Goal: Browse casually: Explore the website without a specific task or goal

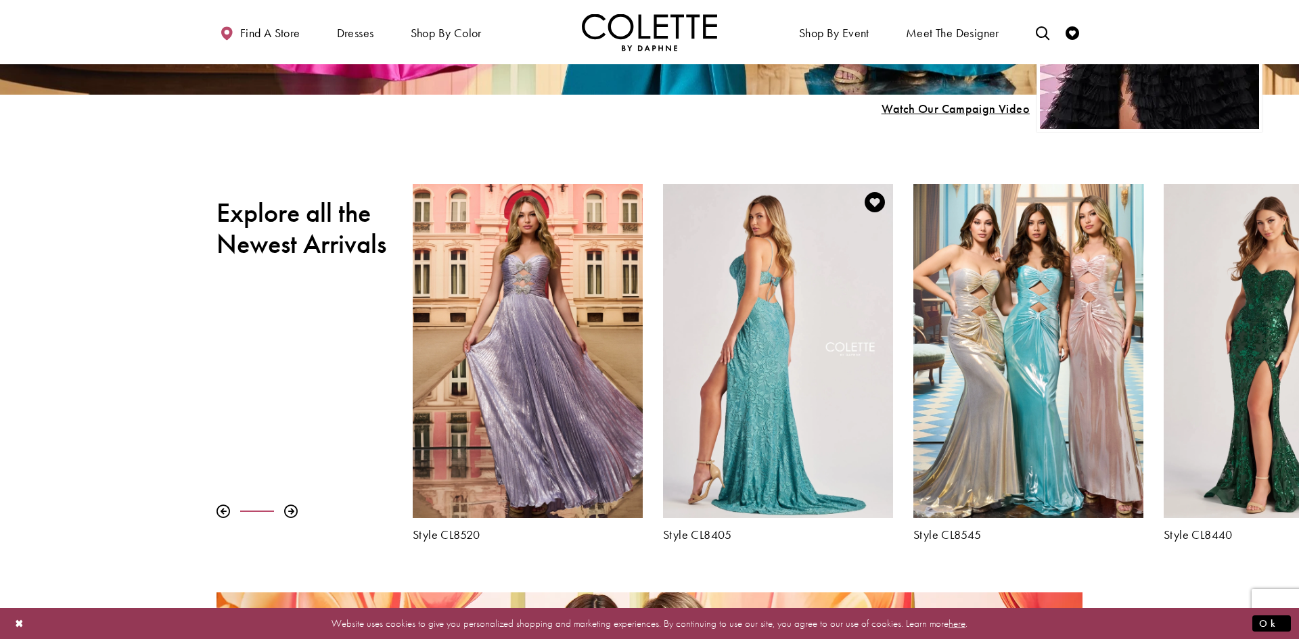
scroll to position [507, 0]
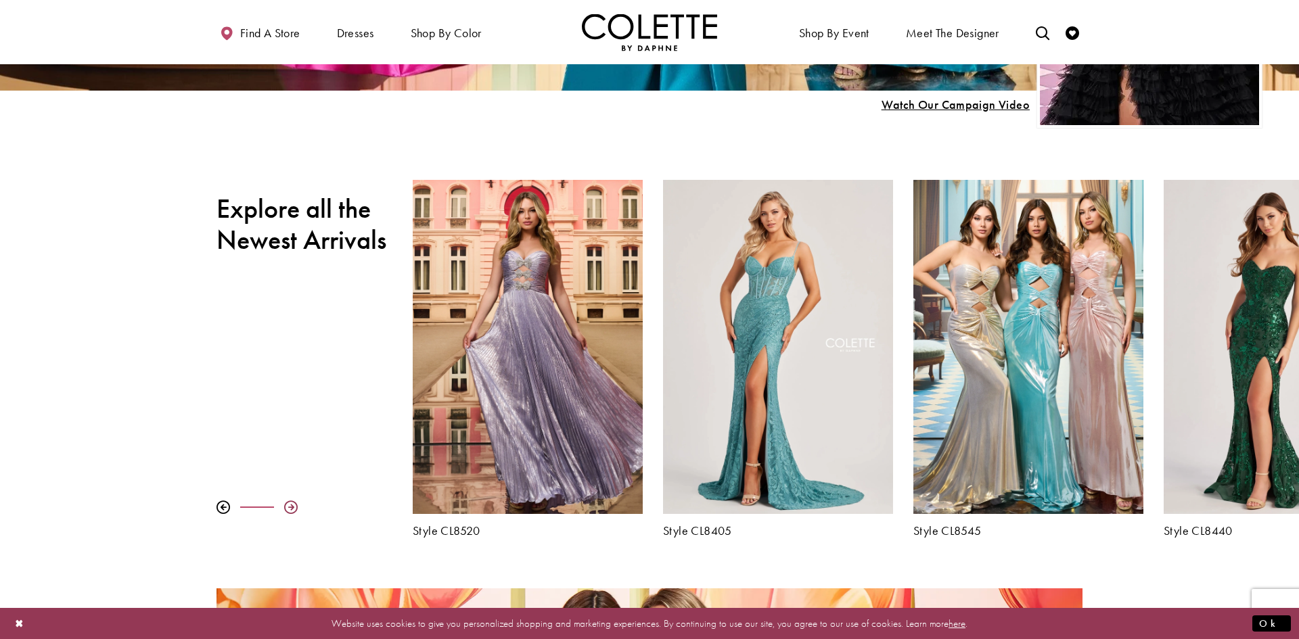
click at [289, 509] on div at bounding box center [291, 508] width 14 height 14
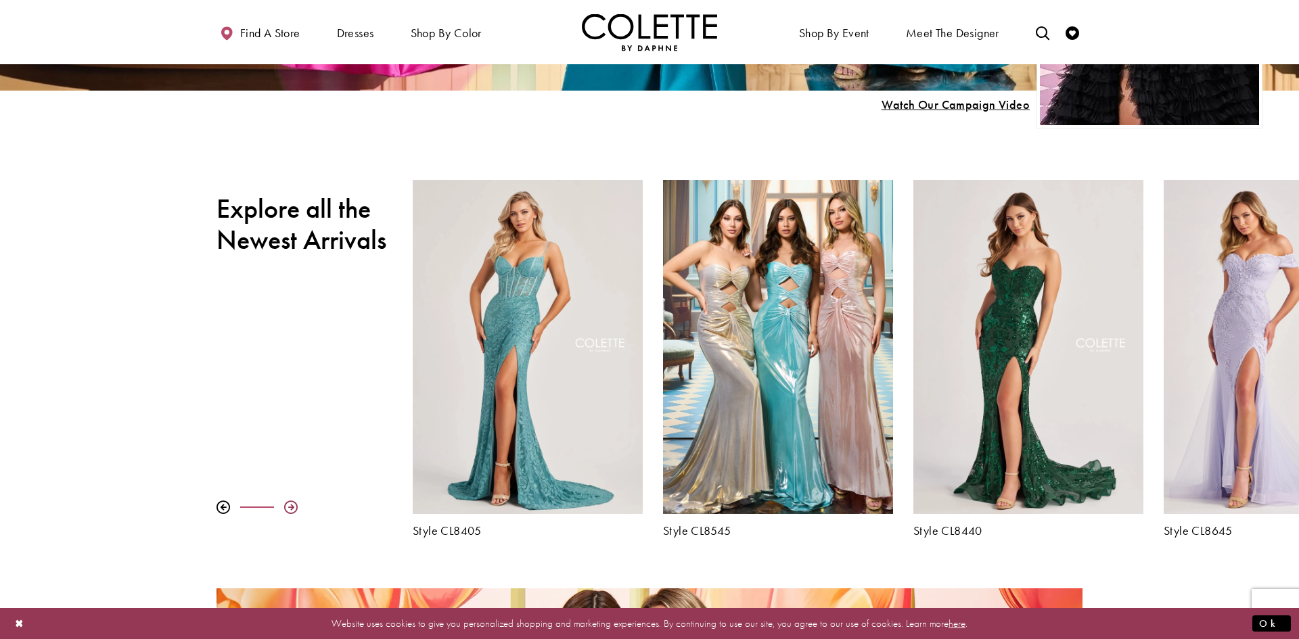
click at [289, 509] on div at bounding box center [291, 508] width 14 height 14
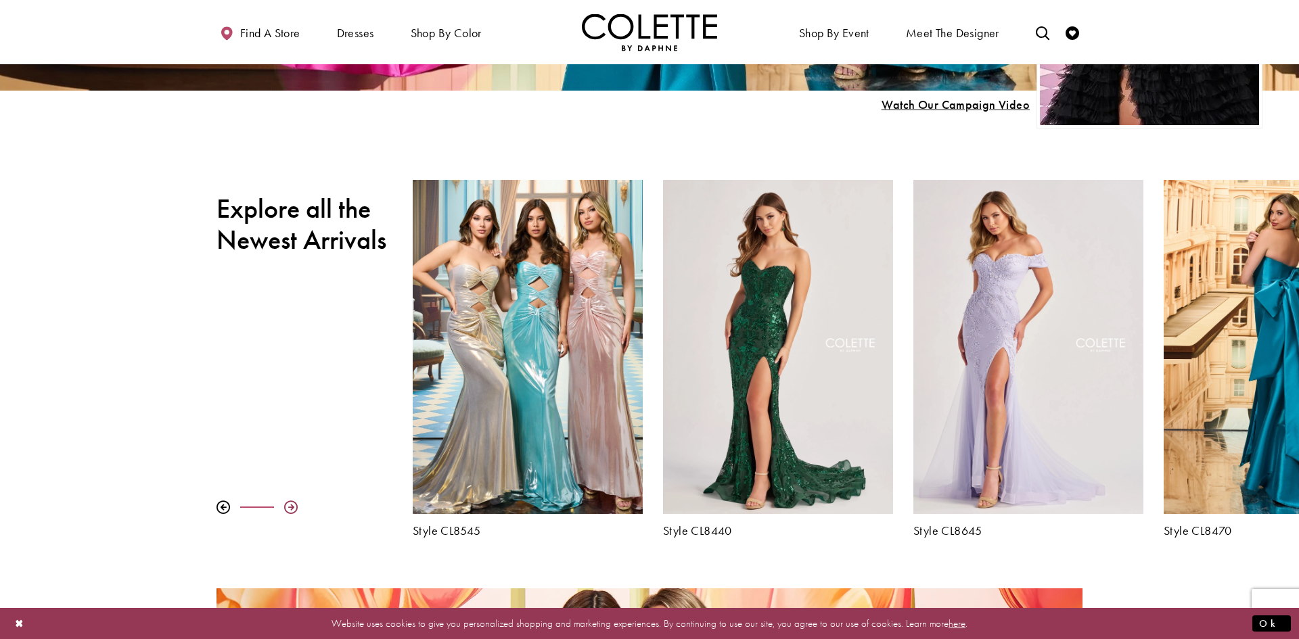
click at [289, 509] on div at bounding box center [291, 508] width 14 height 14
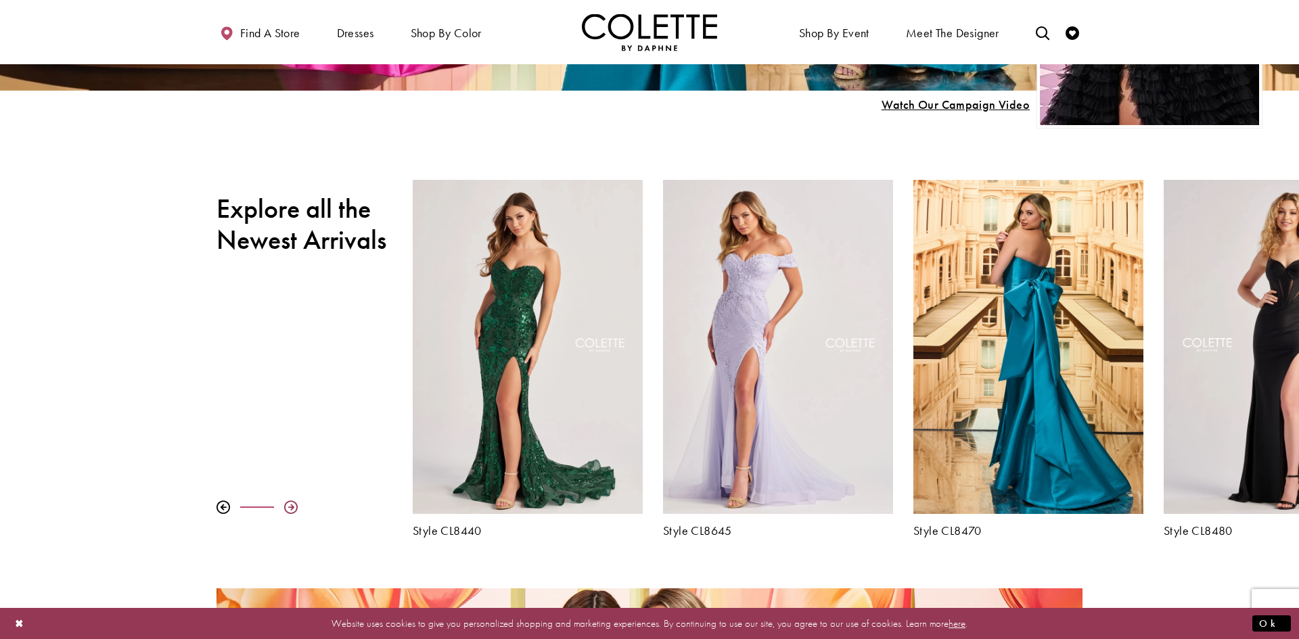
click at [289, 509] on div at bounding box center [291, 508] width 14 height 14
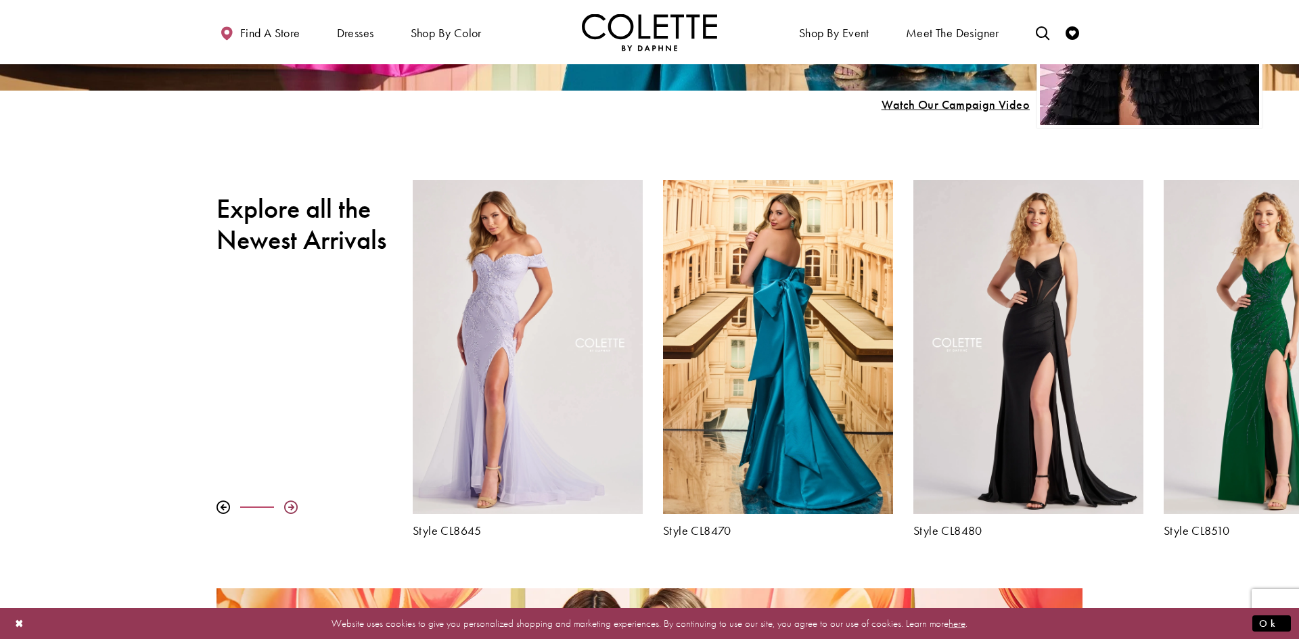
click at [289, 509] on div at bounding box center [291, 508] width 14 height 14
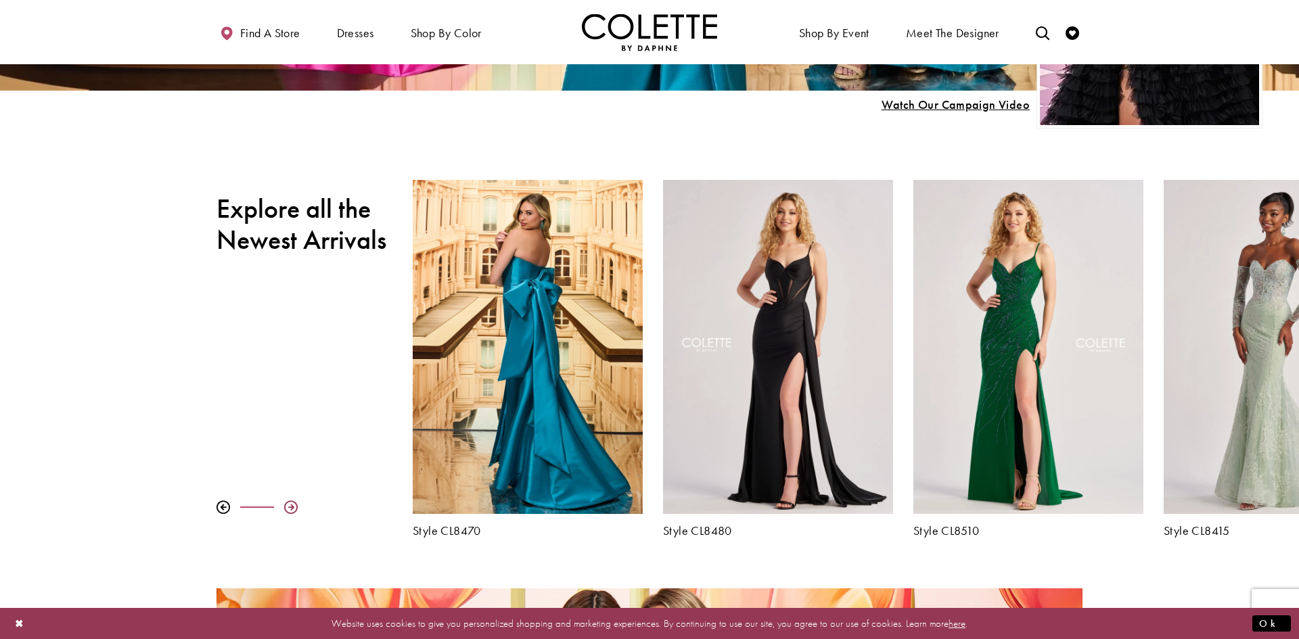
click at [289, 509] on div at bounding box center [291, 508] width 14 height 14
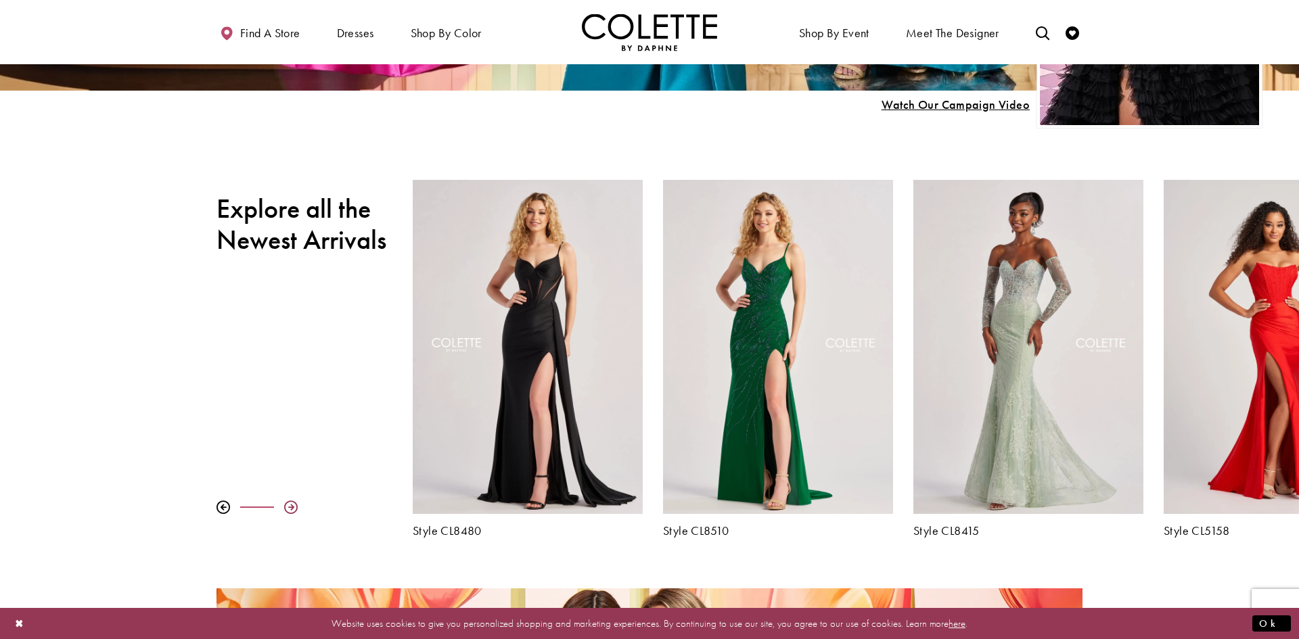
click at [289, 509] on div at bounding box center [291, 508] width 14 height 14
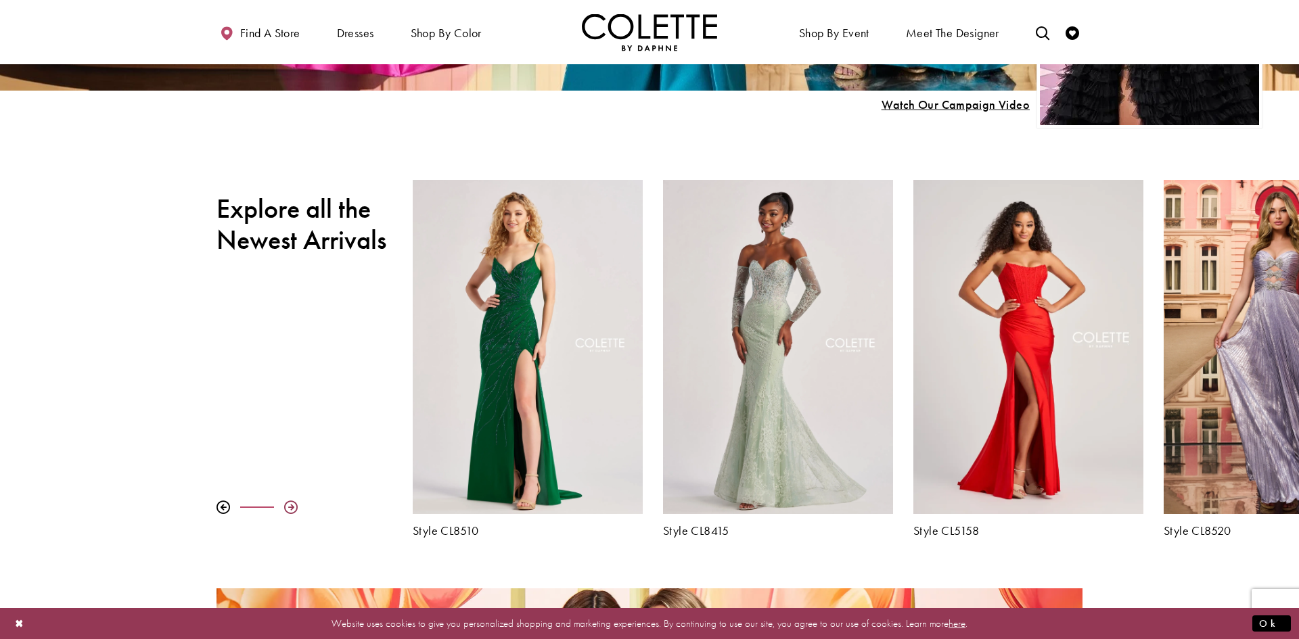
click at [289, 509] on div at bounding box center [291, 508] width 14 height 14
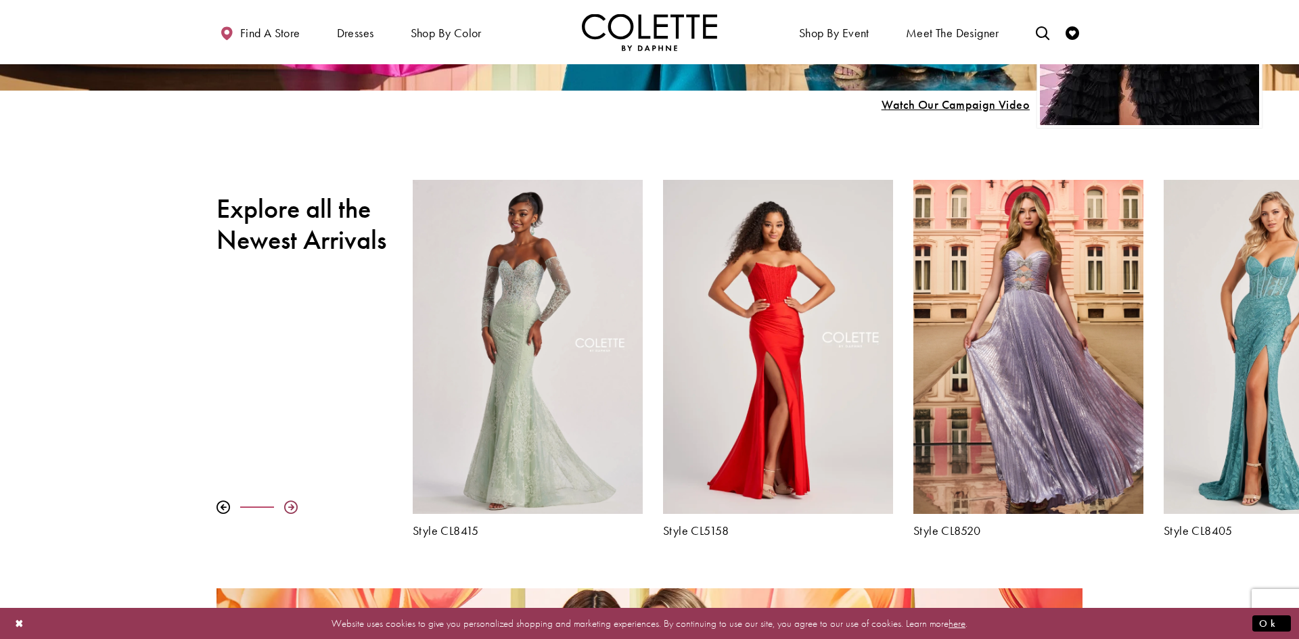
click at [289, 509] on div at bounding box center [291, 508] width 14 height 14
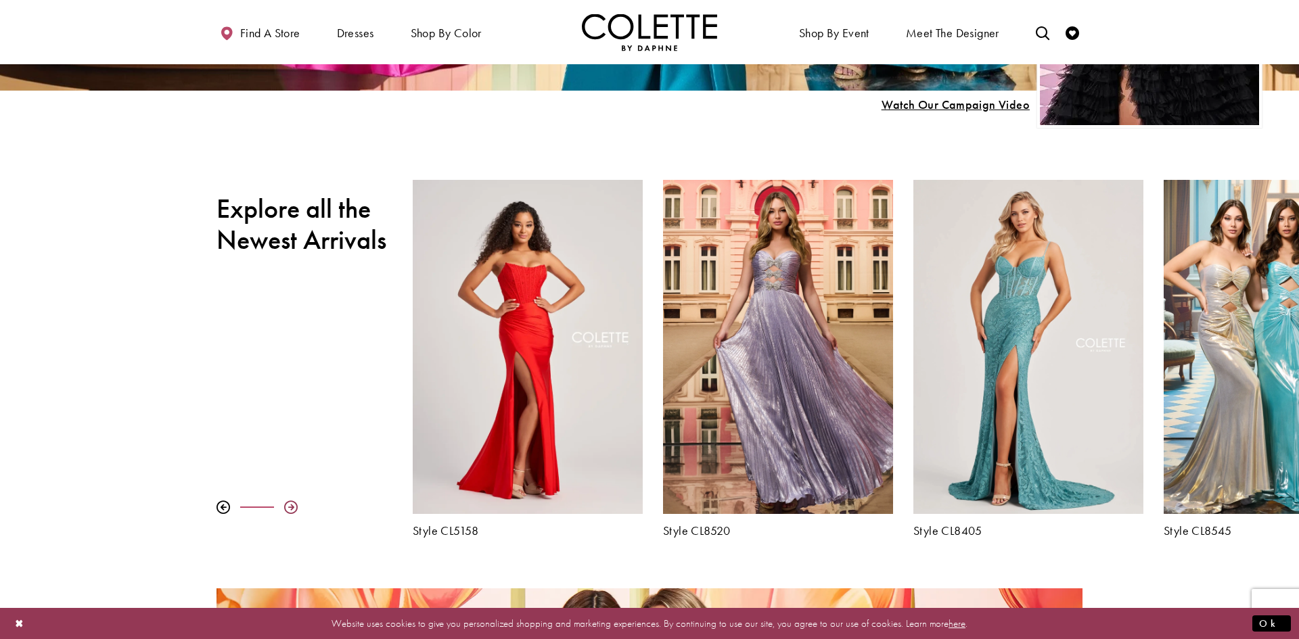
click at [289, 509] on div at bounding box center [291, 508] width 14 height 14
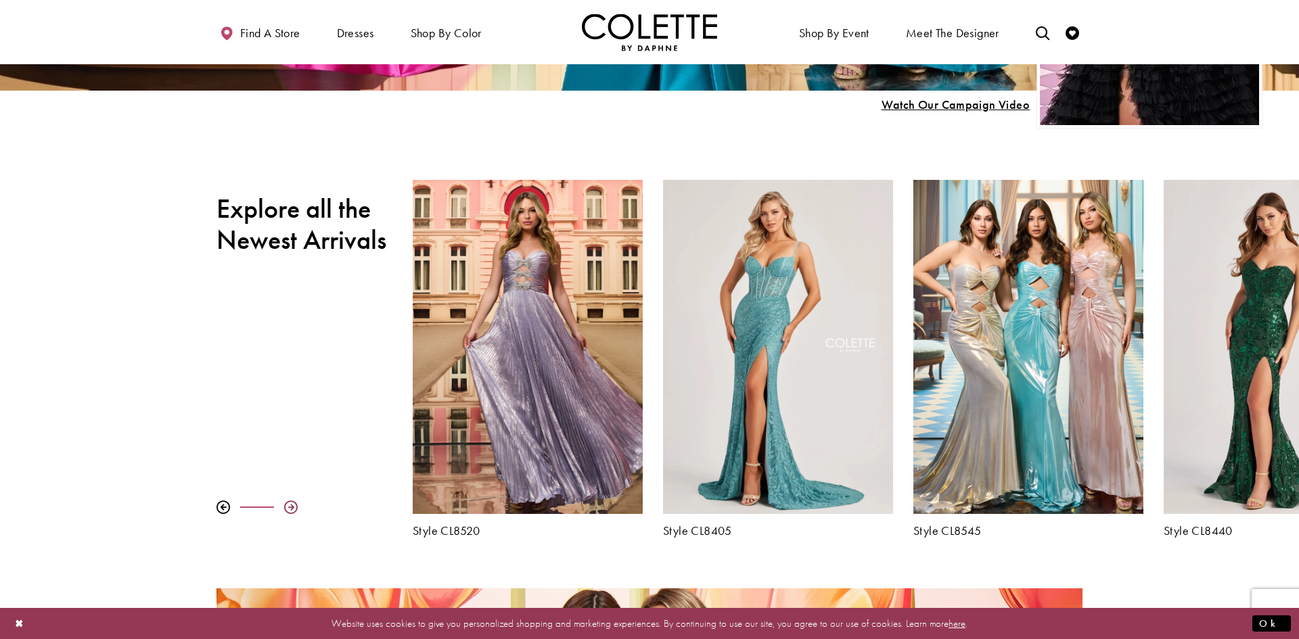
click at [289, 509] on div at bounding box center [291, 508] width 14 height 14
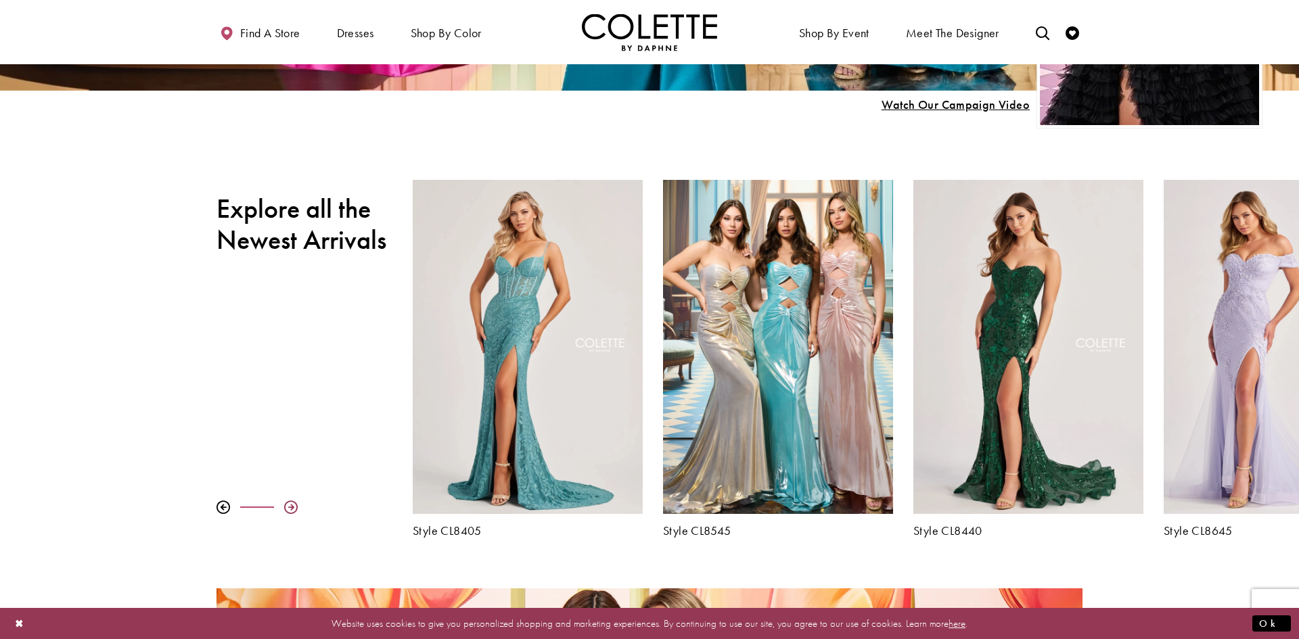
click at [289, 509] on div at bounding box center [291, 508] width 14 height 14
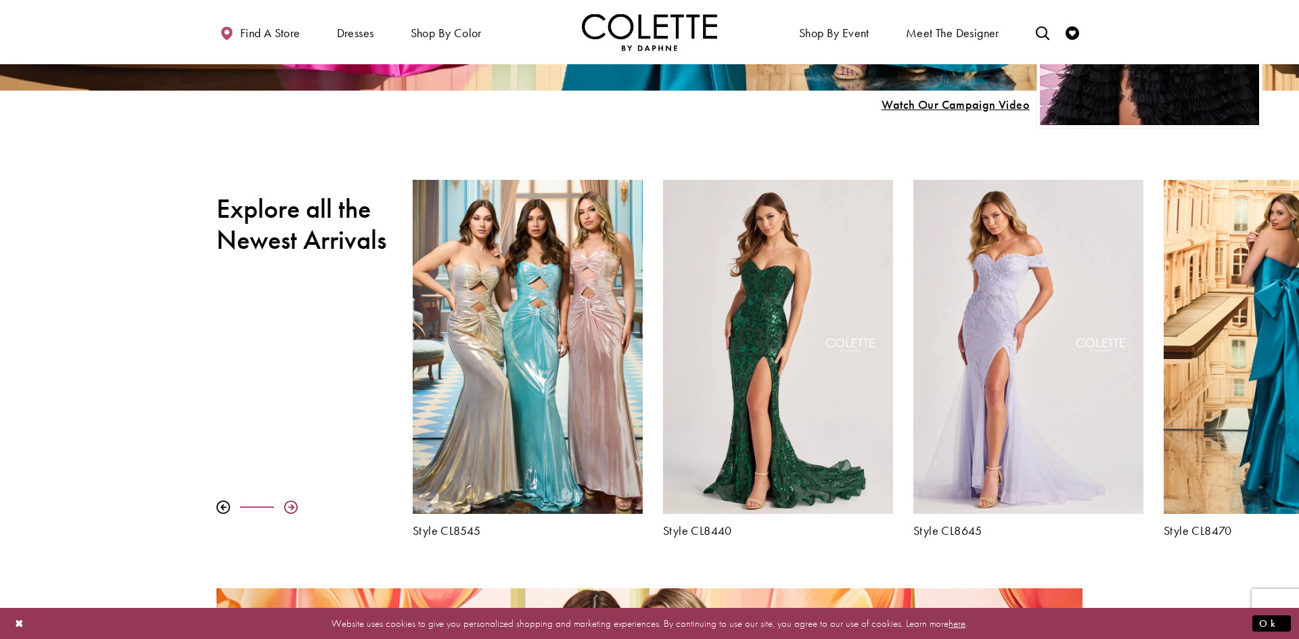
click at [289, 512] on div at bounding box center [291, 508] width 14 height 14
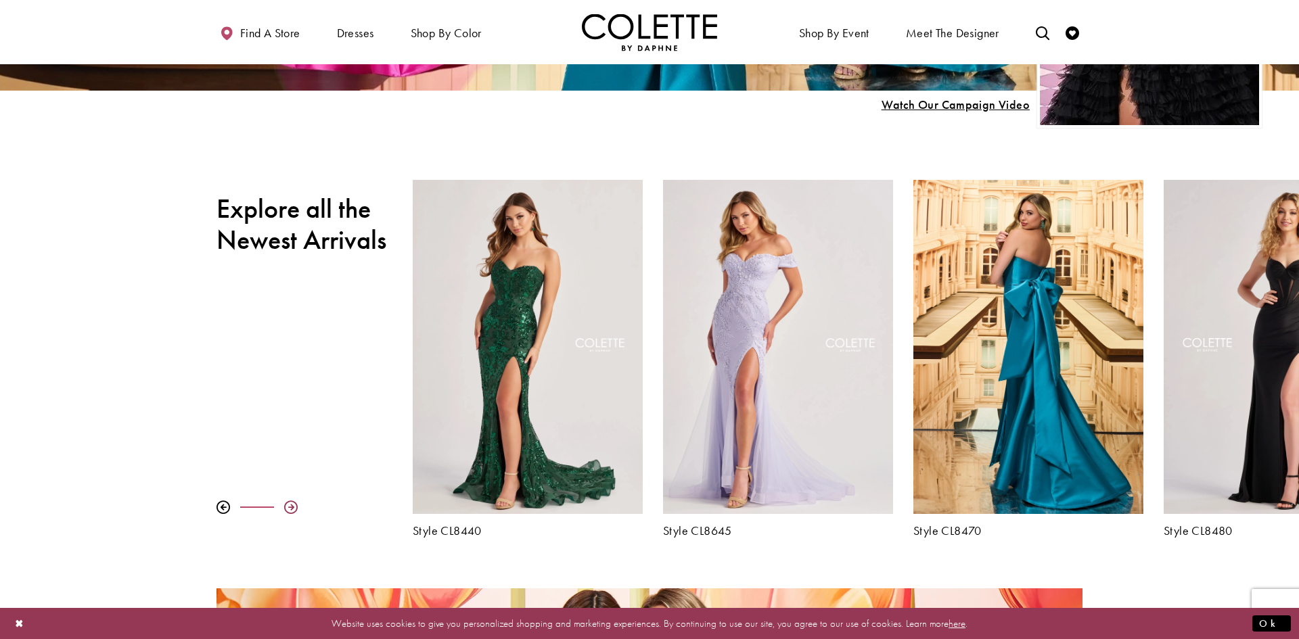
click at [289, 512] on div at bounding box center [291, 508] width 14 height 14
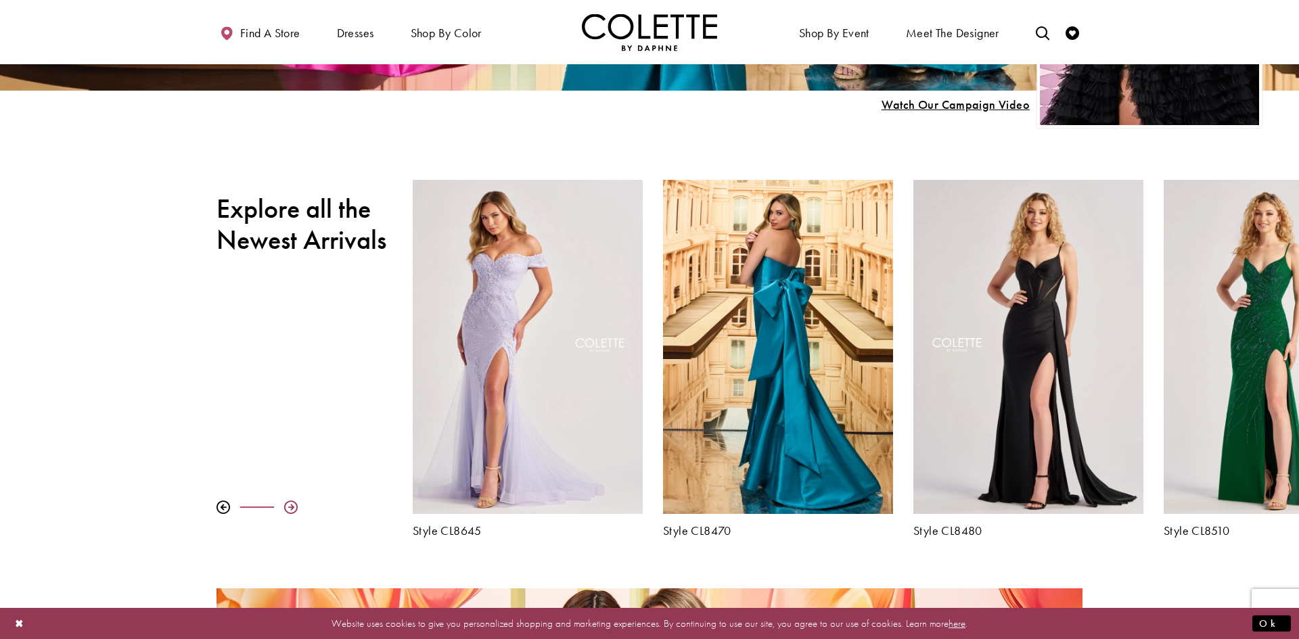
click at [289, 512] on div at bounding box center [291, 508] width 14 height 14
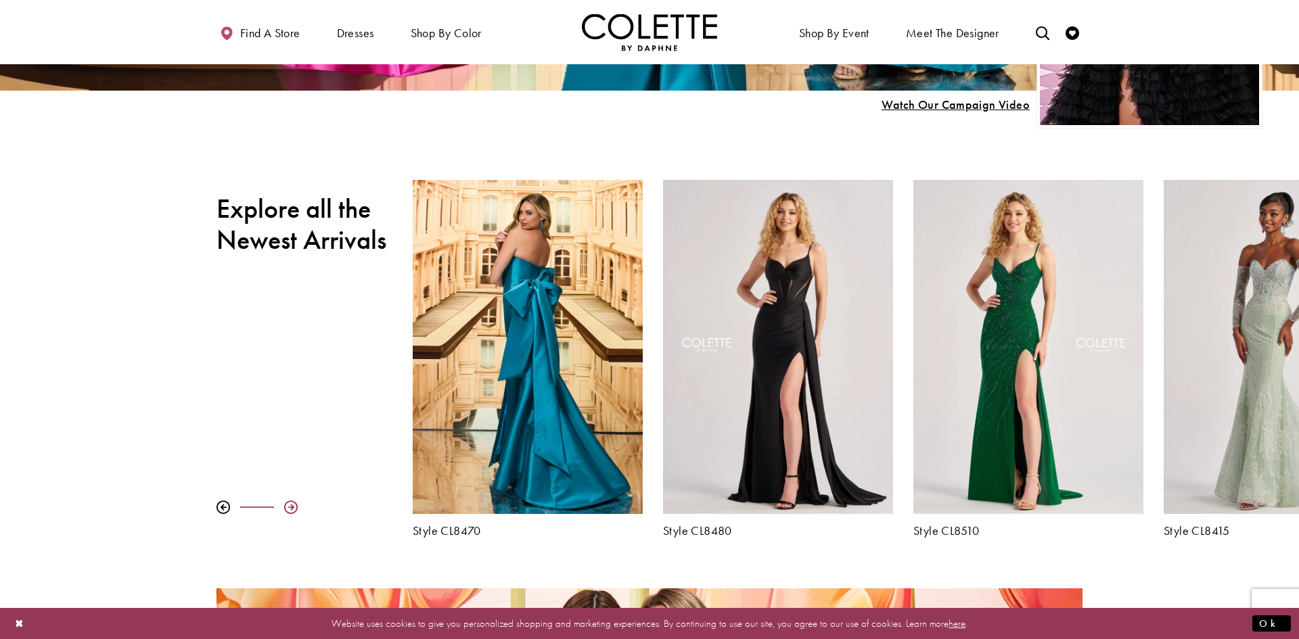
click at [289, 512] on div at bounding box center [291, 508] width 14 height 14
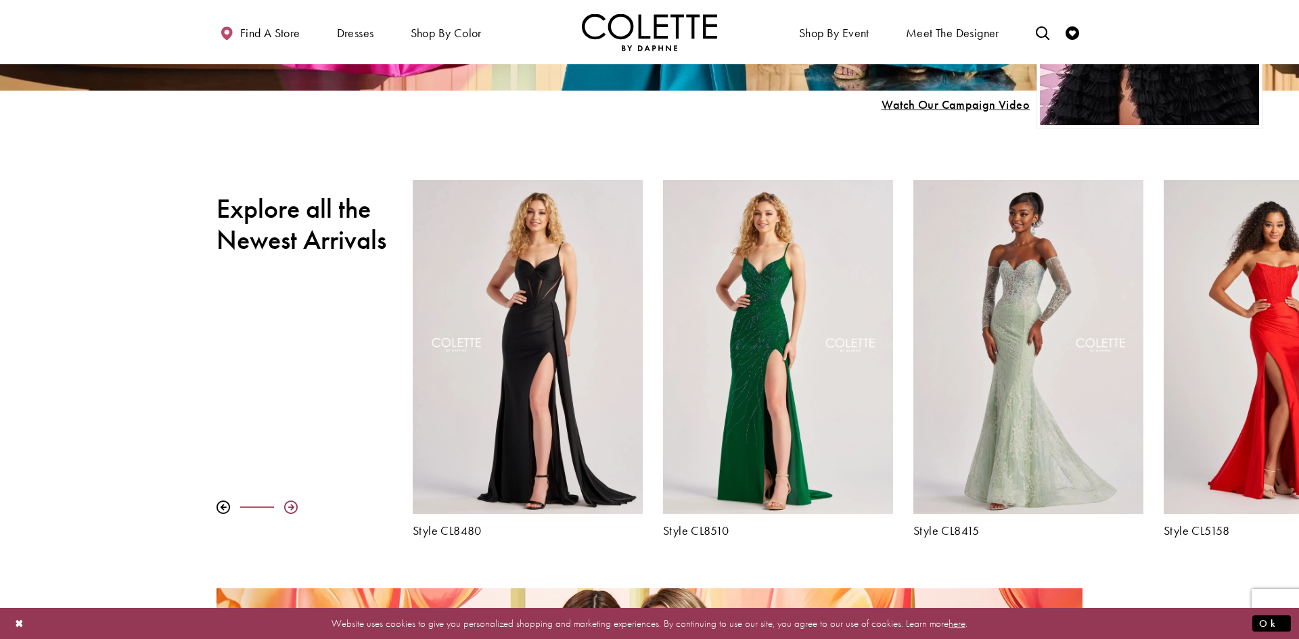
click at [289, 512] on div at bounding box center [291, 508] width 14 height 14
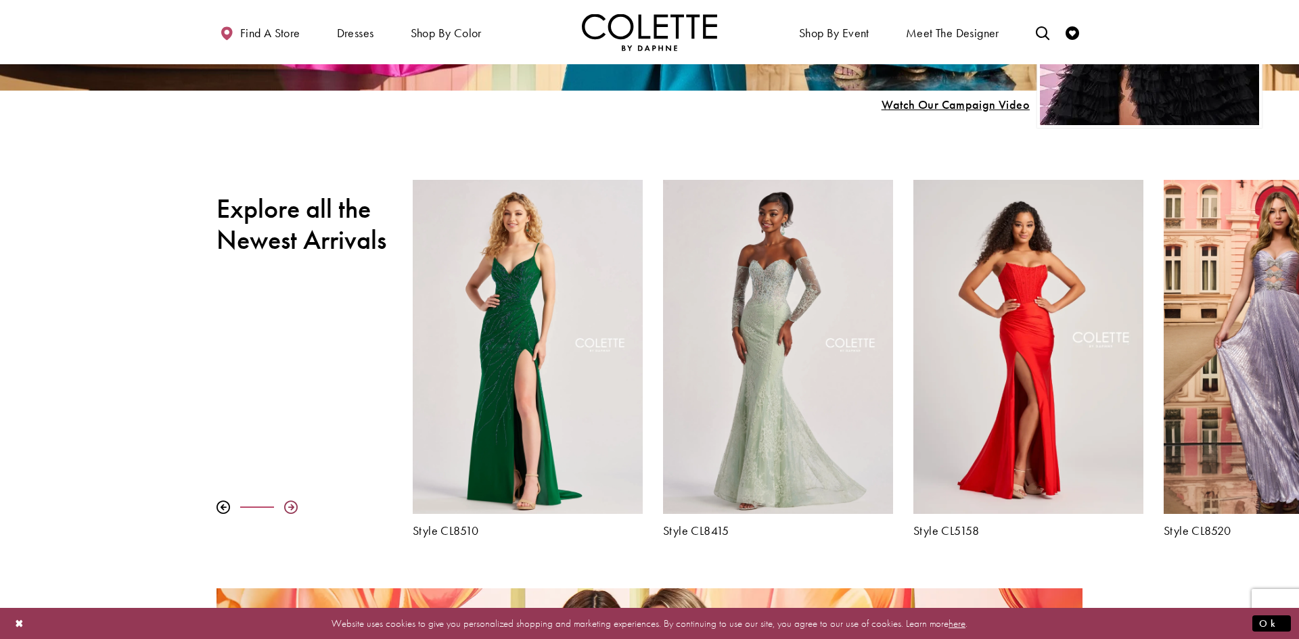
click at [289, 512] on div at bounding box center [291, 508] width 14 height 14
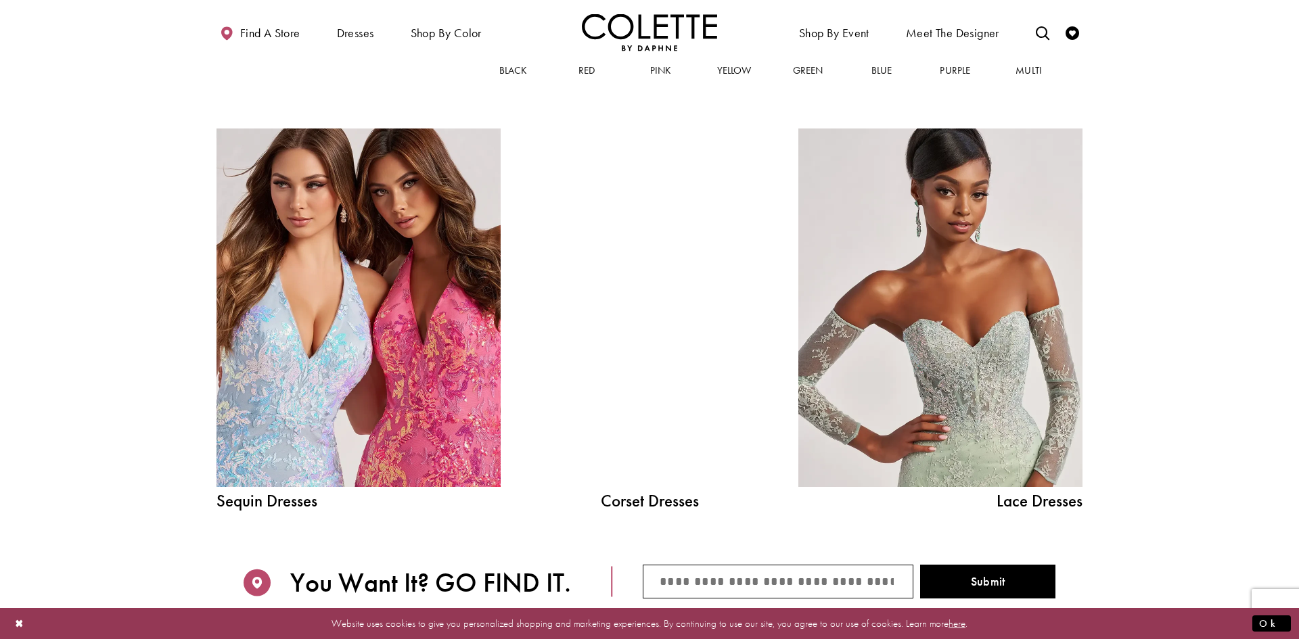
scroll to position [0, 0]
